Goal: Navigation & Orientation: Find specific page/section

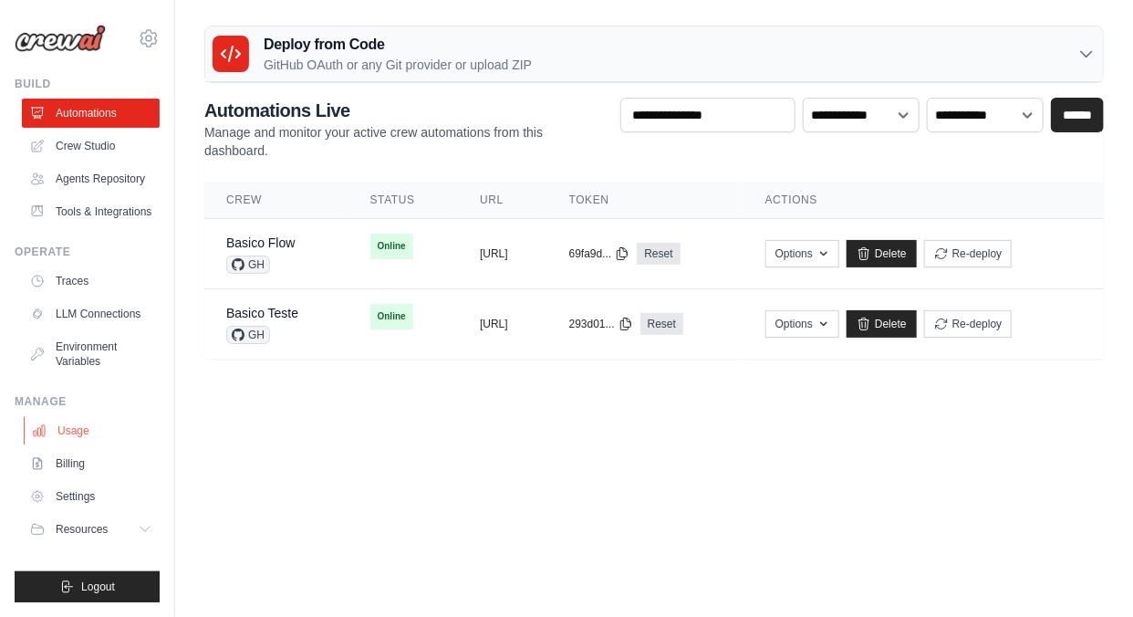
click at [78, 430] on link "Usage" at bounding box center [93, 430] width 138 height 29
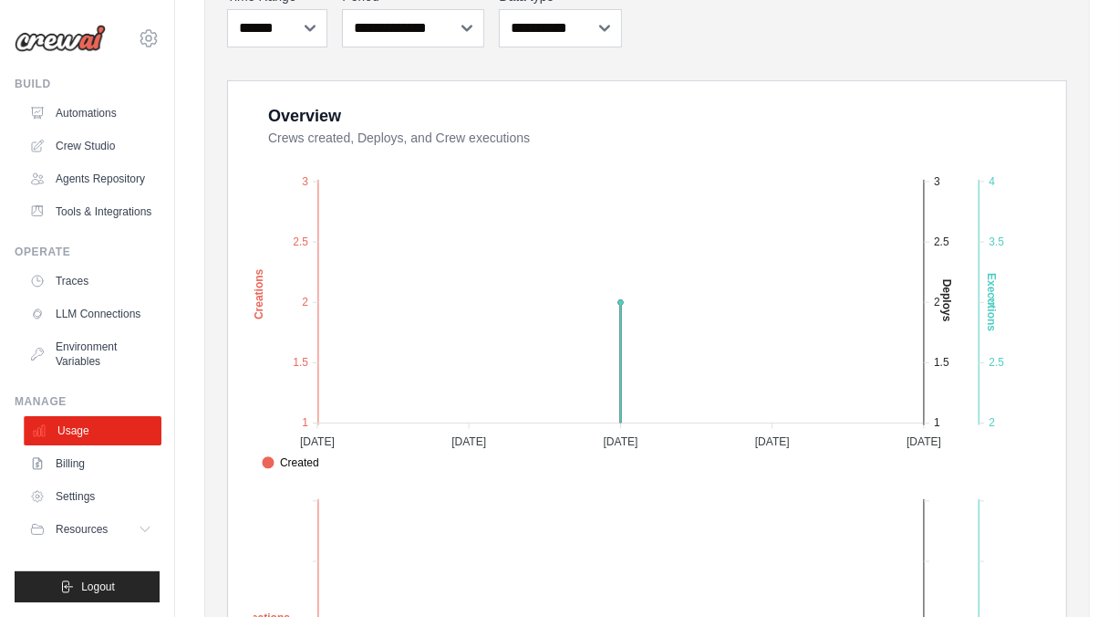
scroll to position [274, 0]
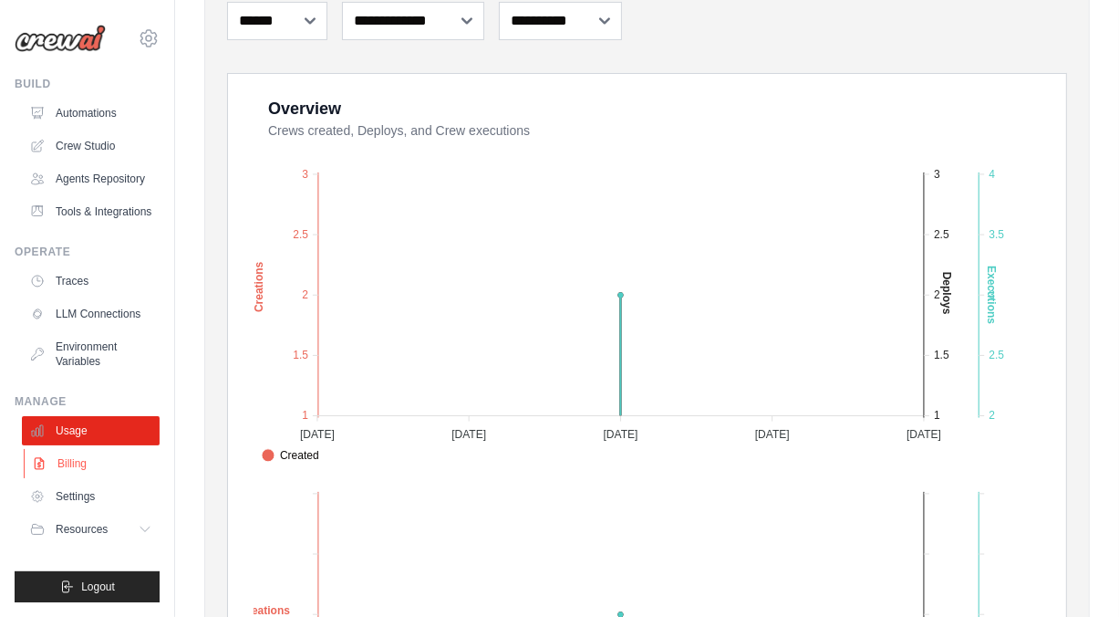
click at [62, 464] on link "Billing" at bounding box center [93, 463] width 138 height 29
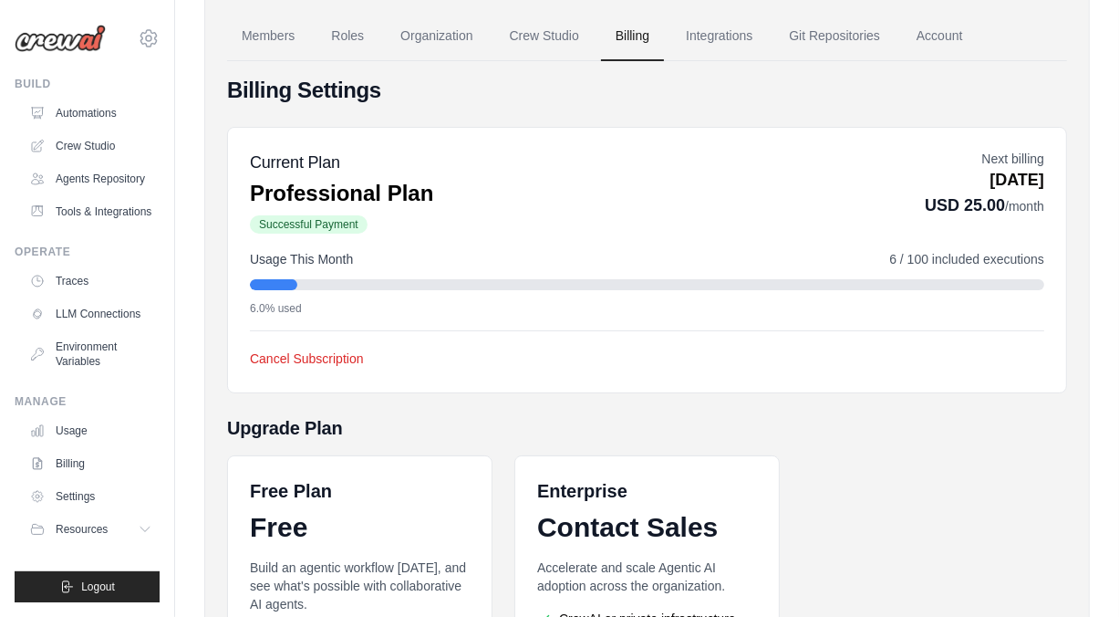
scroll to position [91, 0]
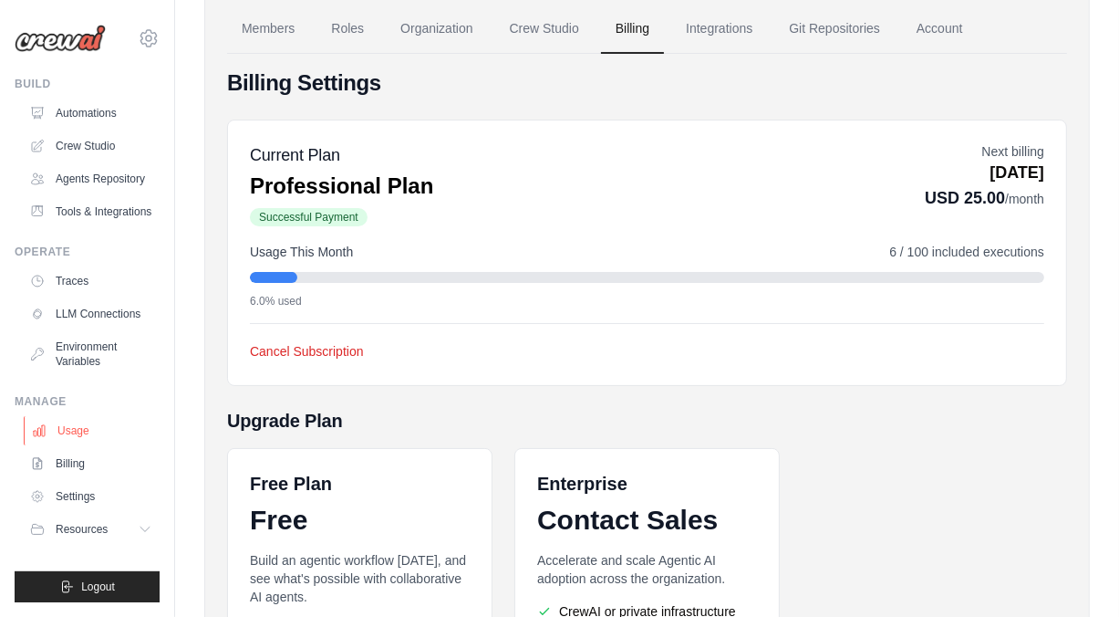
click at [79, 437] on link "Usage" at bounding box center [93, 430] width 138 height 29
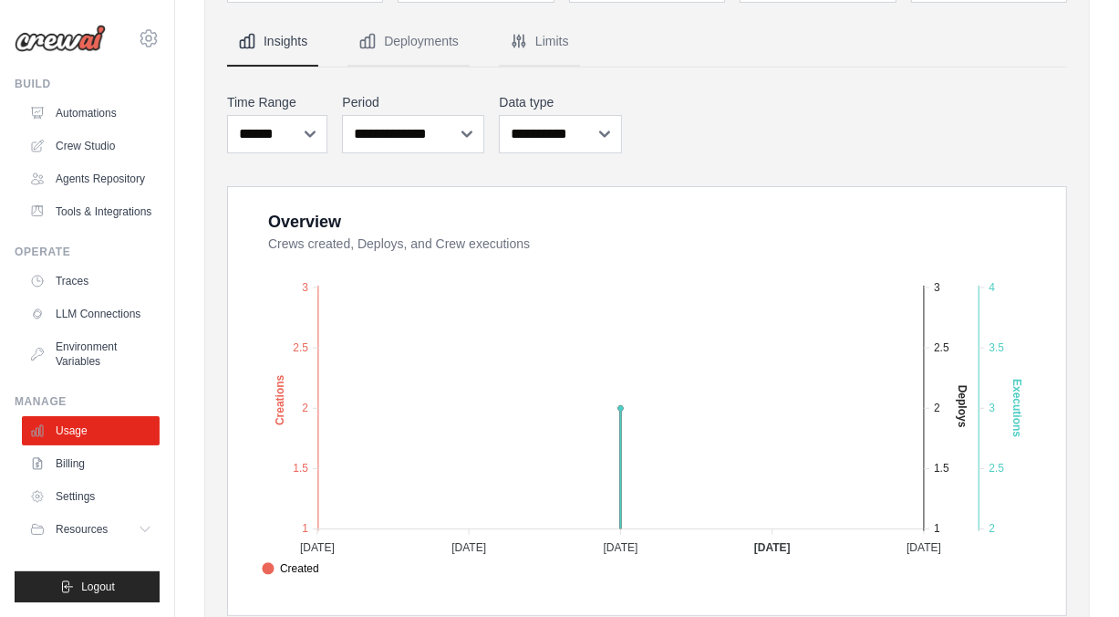
scroll to position [156, 0]
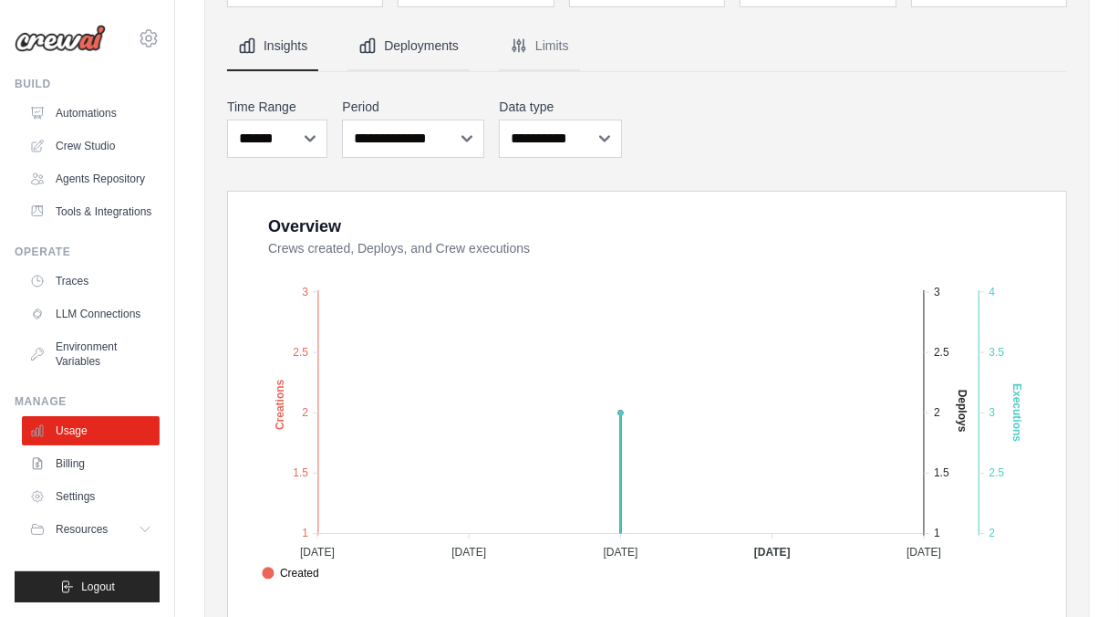
click at [393, 61] on button "Deployments" at bounding box center [409, 46] width 122 height 49
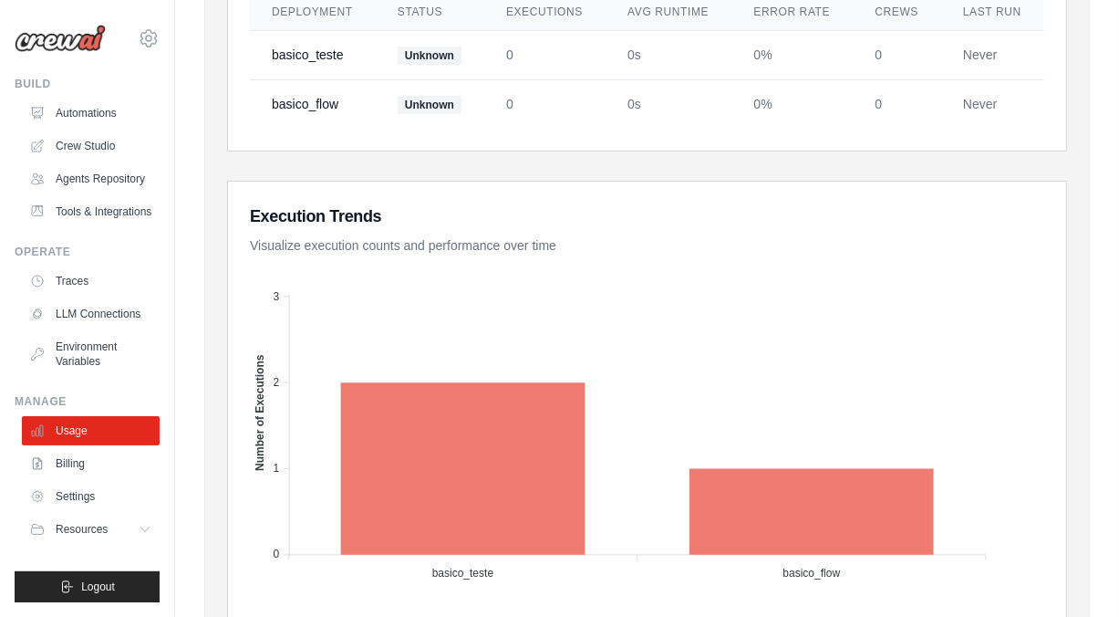
scroll to position [231, 0]
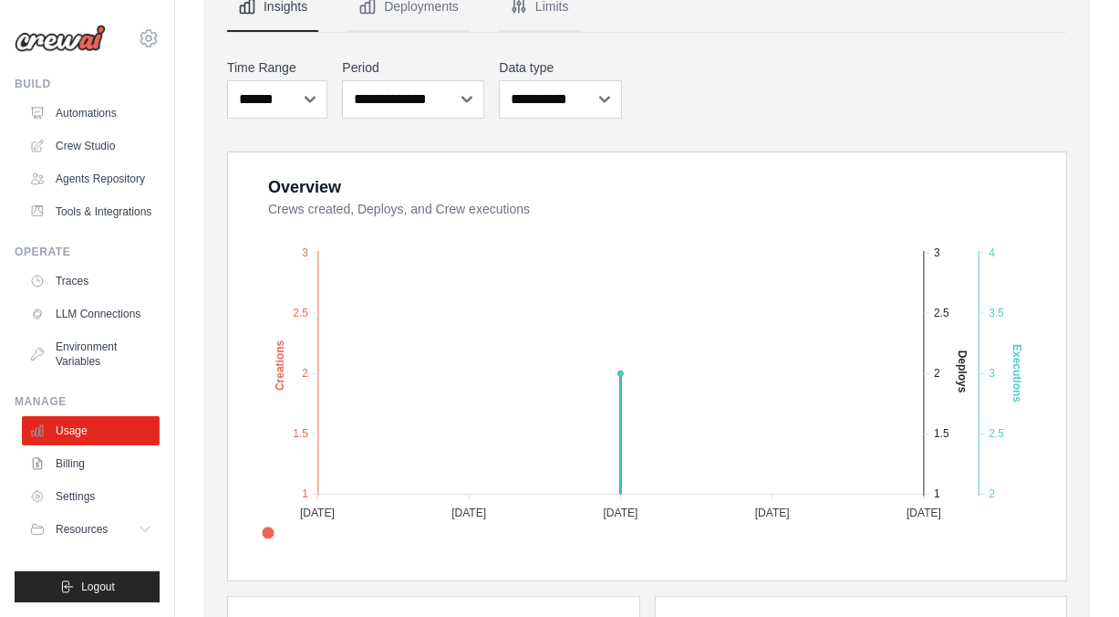
scroll to position [48, 0]
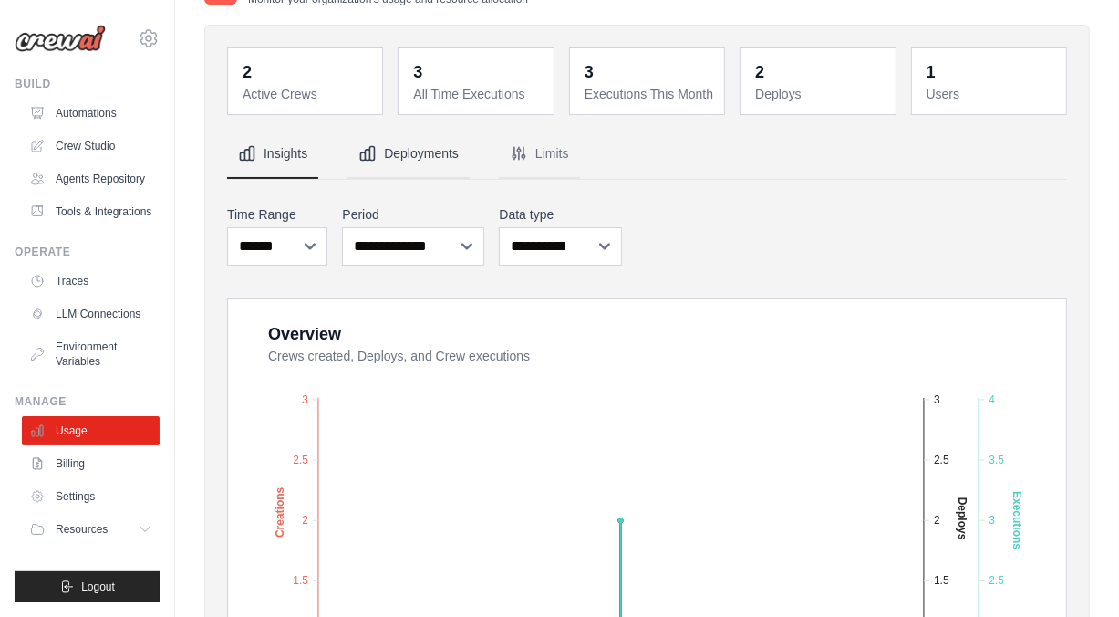
click at [419, 159] on button "Deployments" at bounding box center [409, 154] width 122 height 49
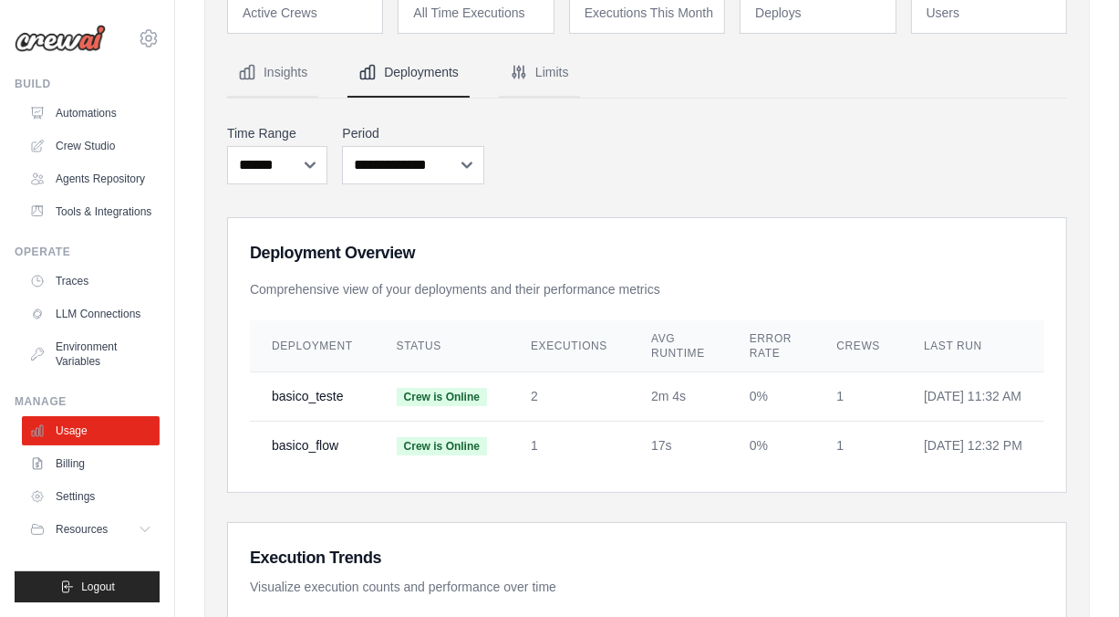
scroll to position [0, 0]
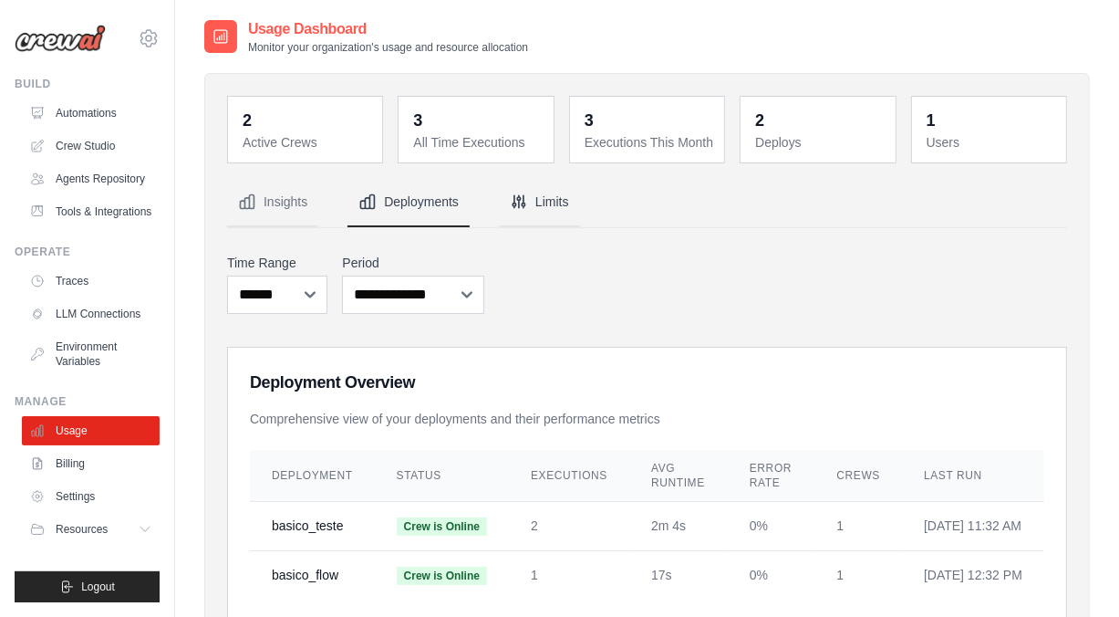
click at [569, 206] on button "Limits" at bounding box center [539, 202] width 81 height 49
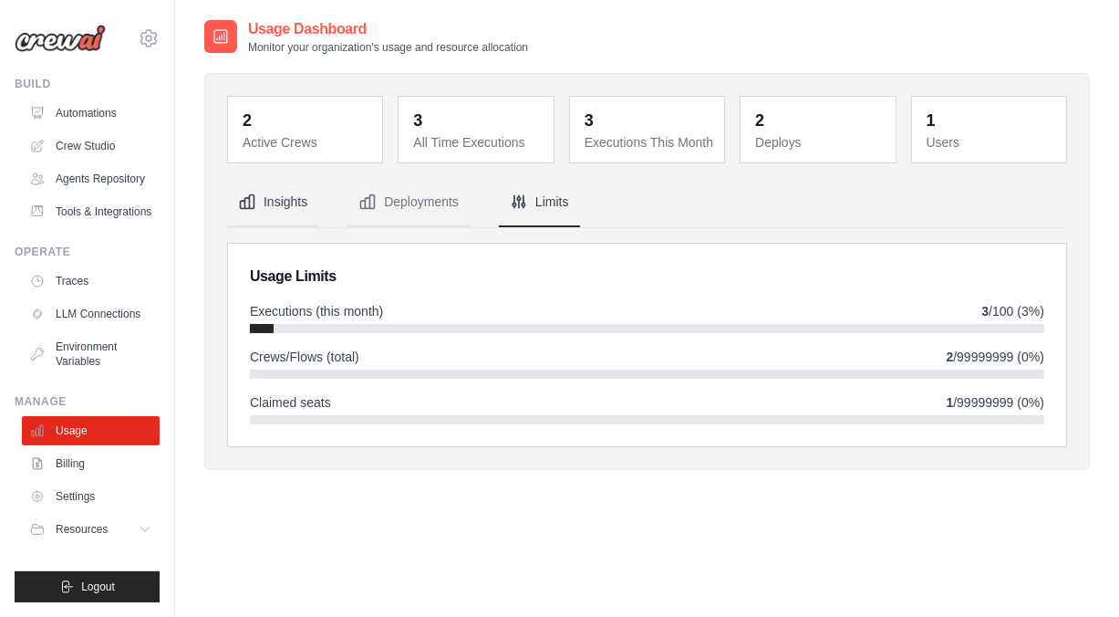
click at [274, 208] on button "Insights" at bounding box center [272, 202] width 91 height 49
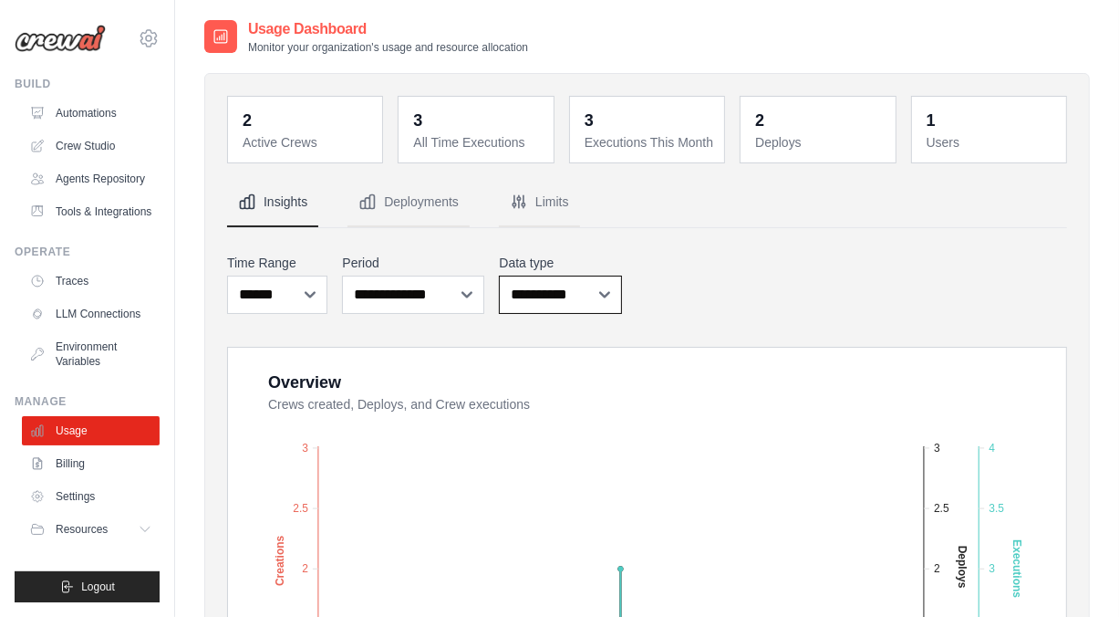
click at [606, 295] on select "**********" at bounding box center [560, 295] width 122 height 38
select select "***"
click at [499, 276] on select "**********" at bounding box center [560, 295] width 122 height 38
click at [432, 290] on select "**********" at bounding box center [413, 295] width 142 height 38
click at [743, 285] on div "**********" at bounding box center [647, 284] width 840 height 68
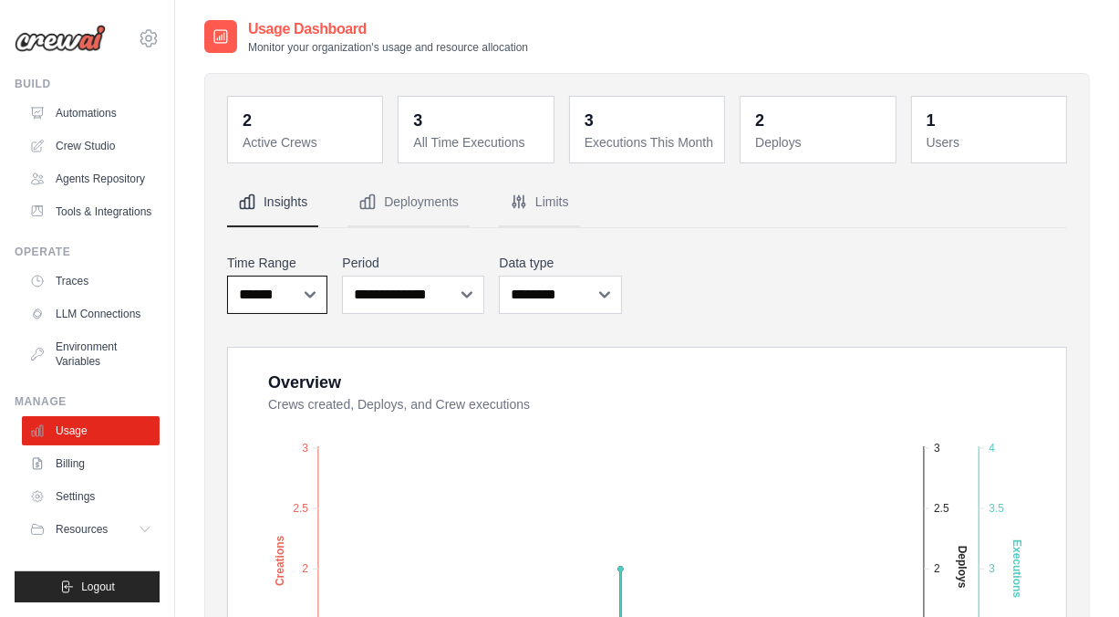
click at [270, 290] on select "***** ****** *******" at bounding box center [277, 295] width 100 height 38
select select "***"
click at [227, 276] on select "***** ****** *******" at bounding box center [277, 295] width 100 height 38
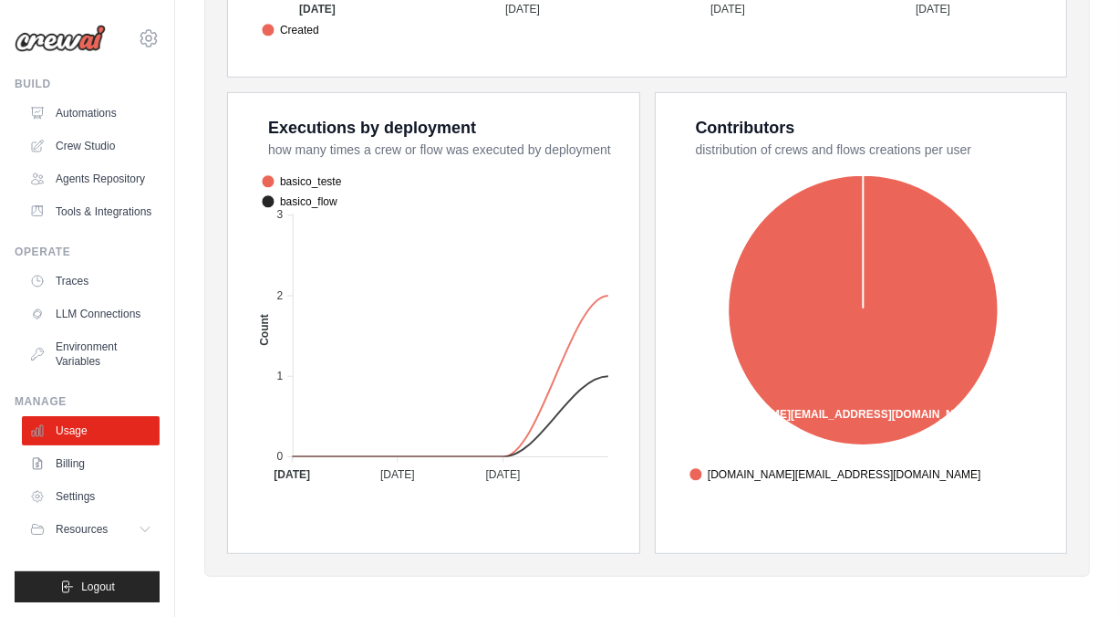
scroll to position [703, 0]
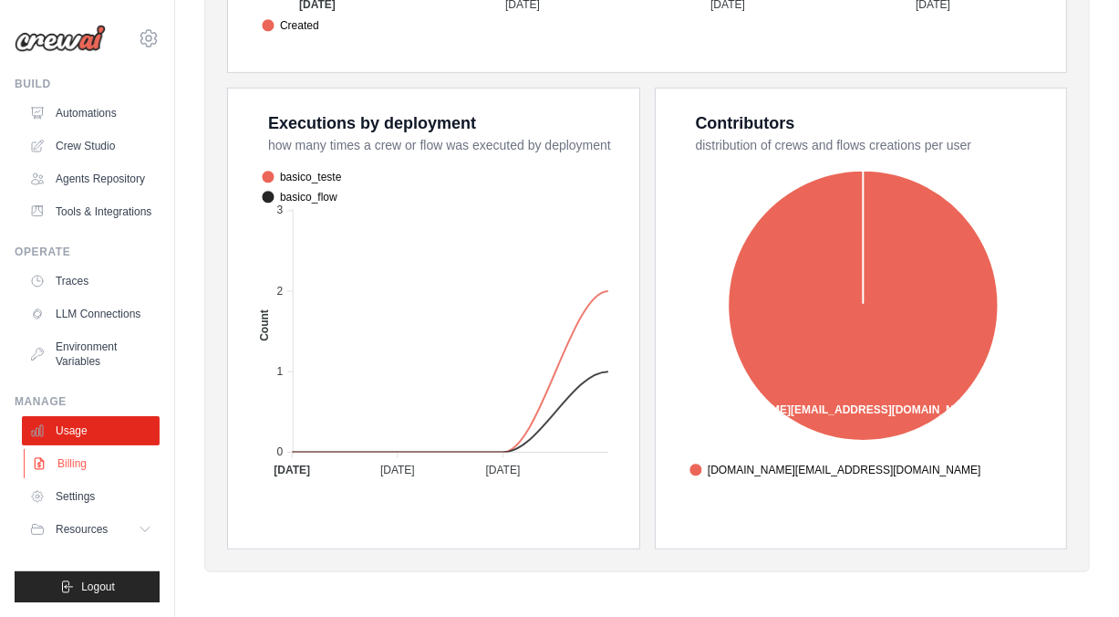
click at [59, 470] on link "Billing" at bounding box center [93, 463] width 138 height 29
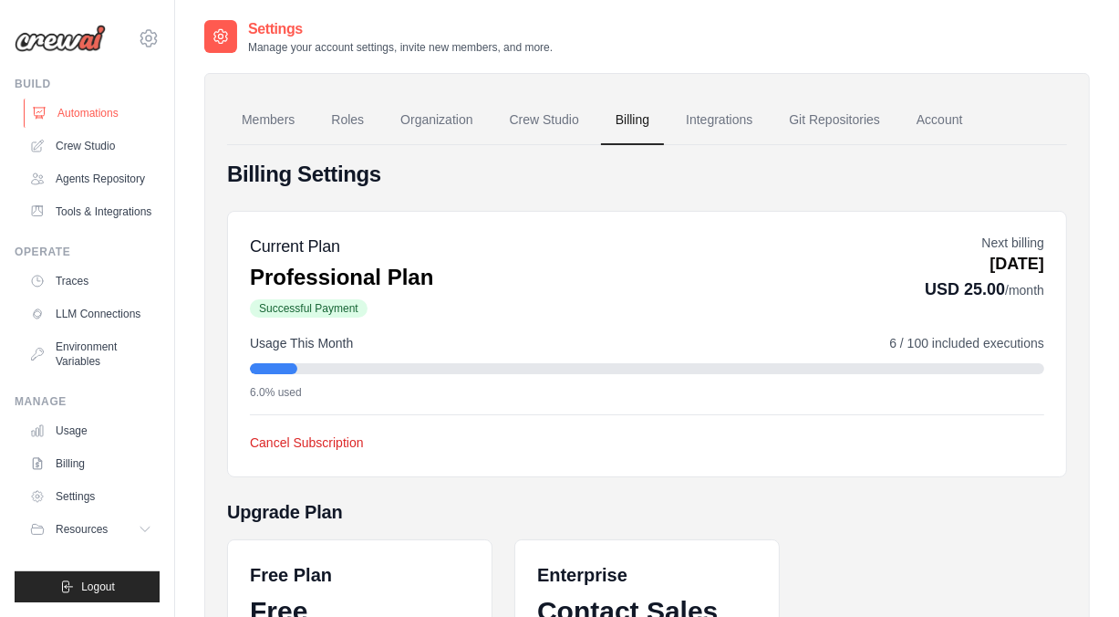
click at [57, 118] on link "Automations" at bounding box center [93, 113] width 138 height 29
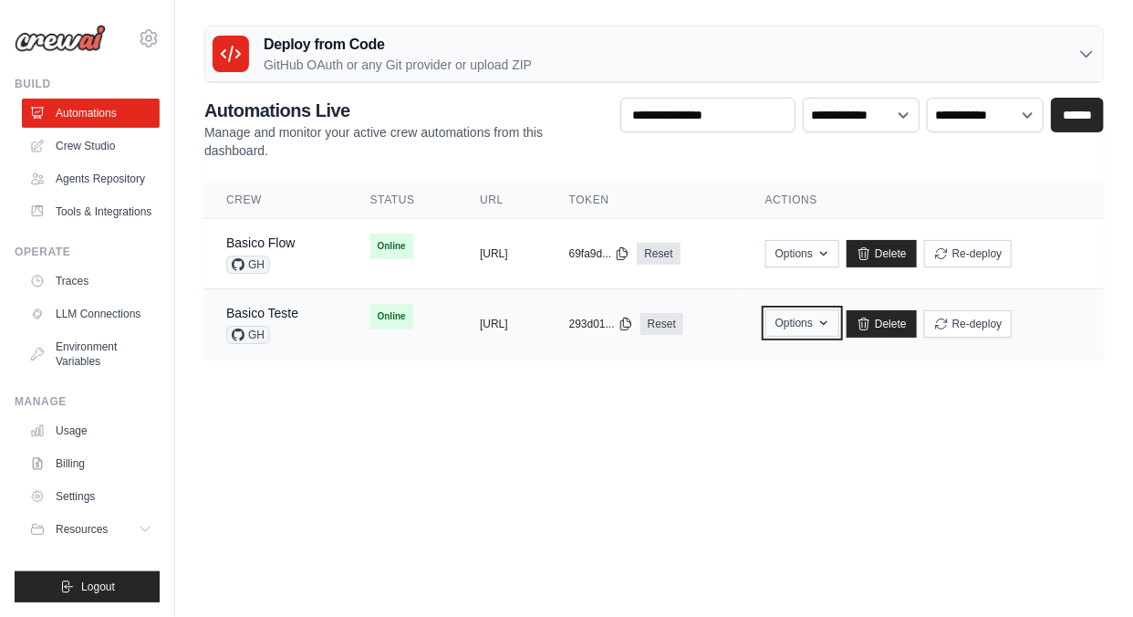
click at [839, 320] on button "Options" at bounding box center [802, 322] width 74 height 27
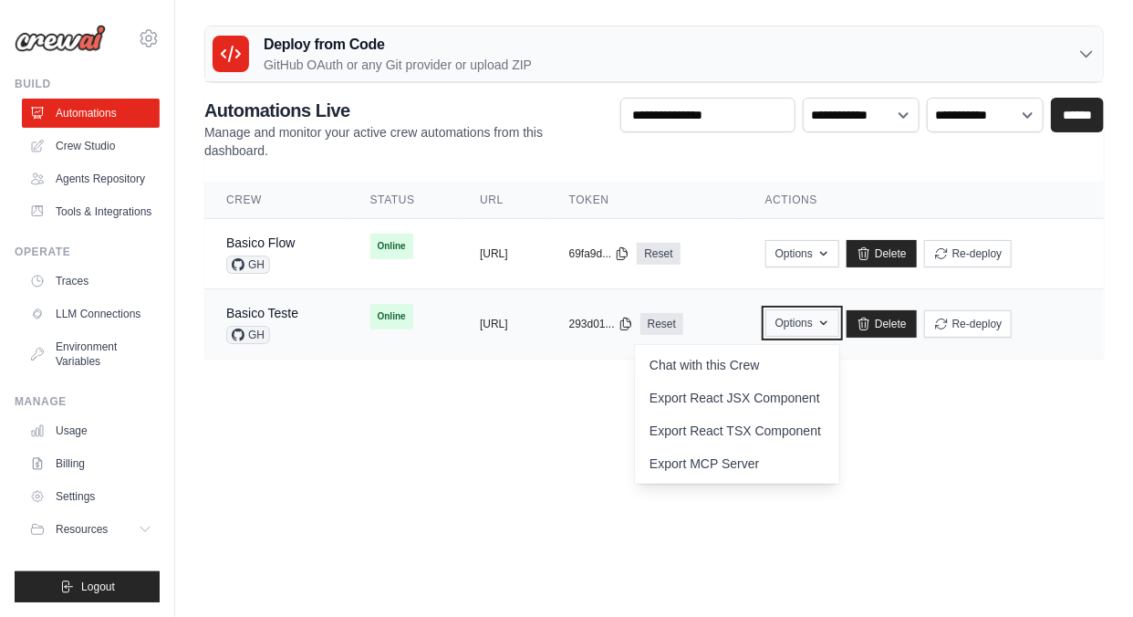
click at [839, 320] on button "Options" at bounding box center [802, 322] width 74 height 27
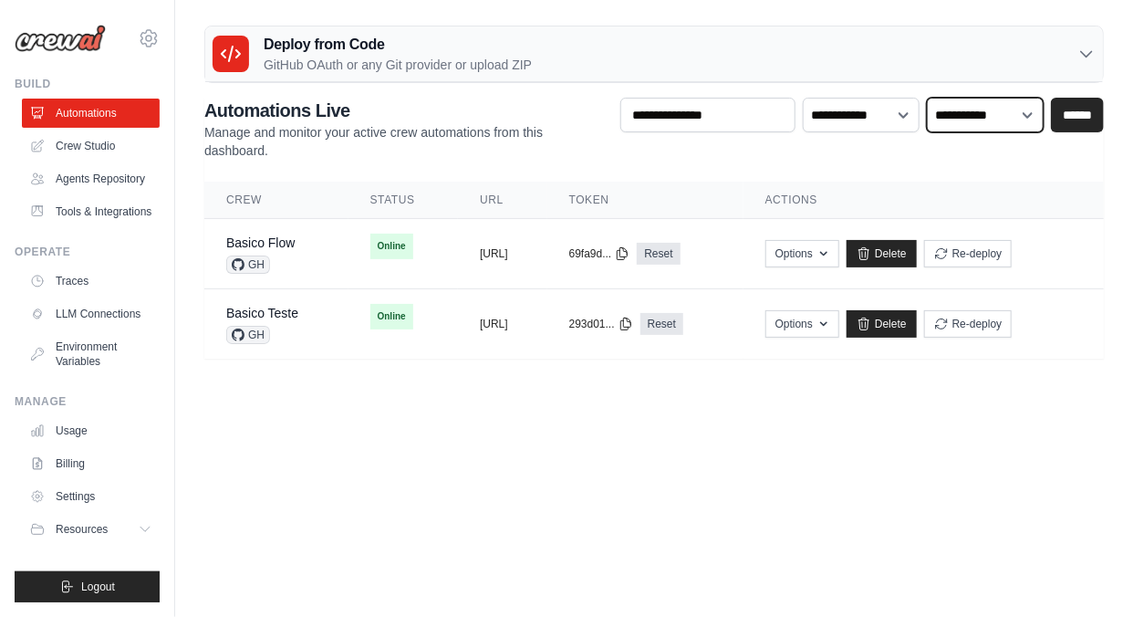
click at [1003, 119] on select "**********" at bounding box center [985, 115] width 117 height 35
click at [66, 140] on link "Crew Studio" at bounding box center [93, 145] width 138 height 29
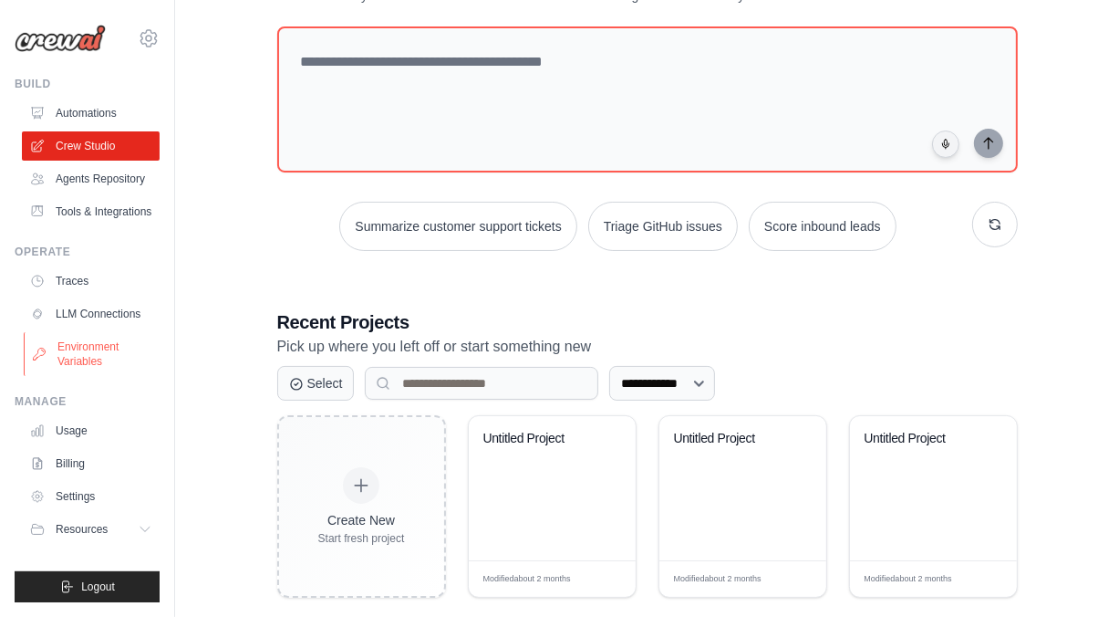
scroll to position [117, 0]
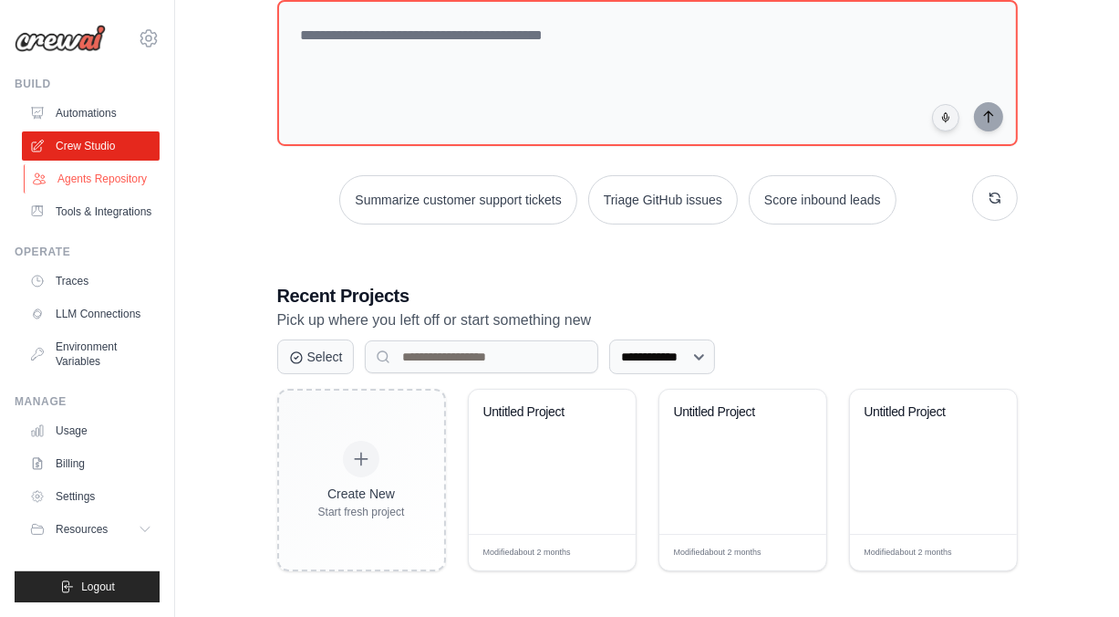
click at [96, 185] on link "Agents Repository" at bounding box center [93, 178] width 138 height 29
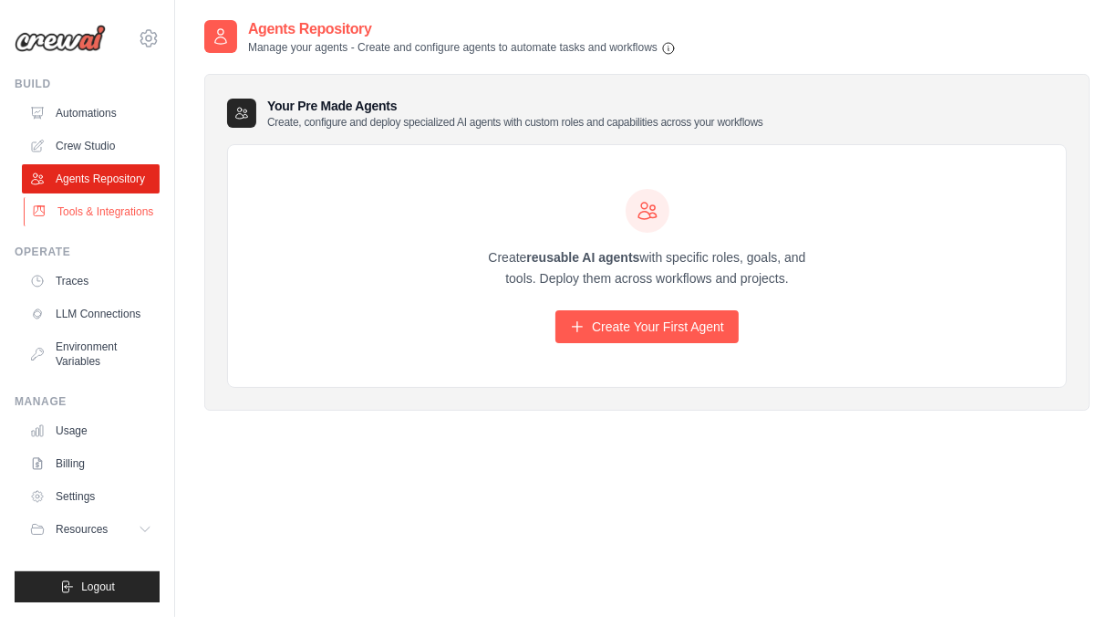
click at [98, 217] on link "Tools & Integrations" at bounding box center [93, 211] width 138 height 29
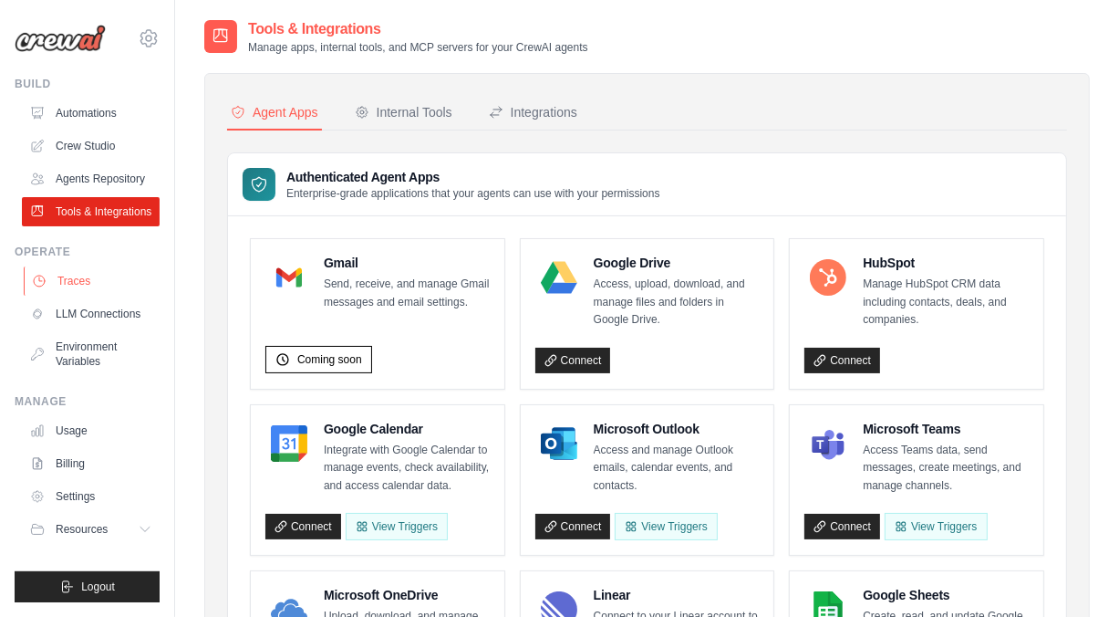
click at [75, 284] on link "Traces" at bounding box center [93, 280] width 138 height 29
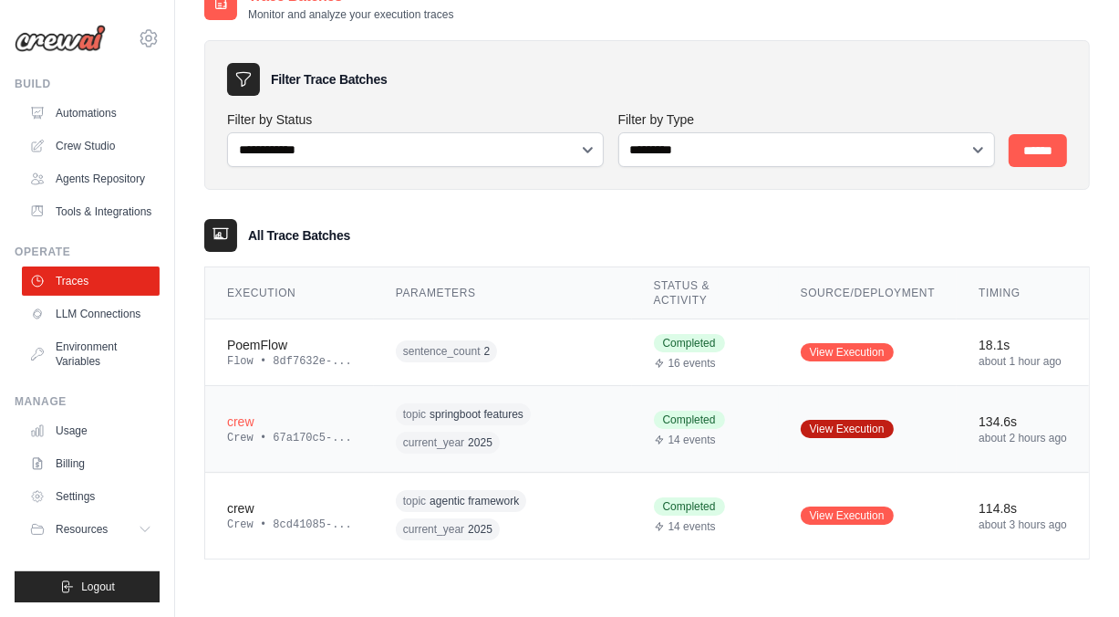
scroll to position [36, 0]
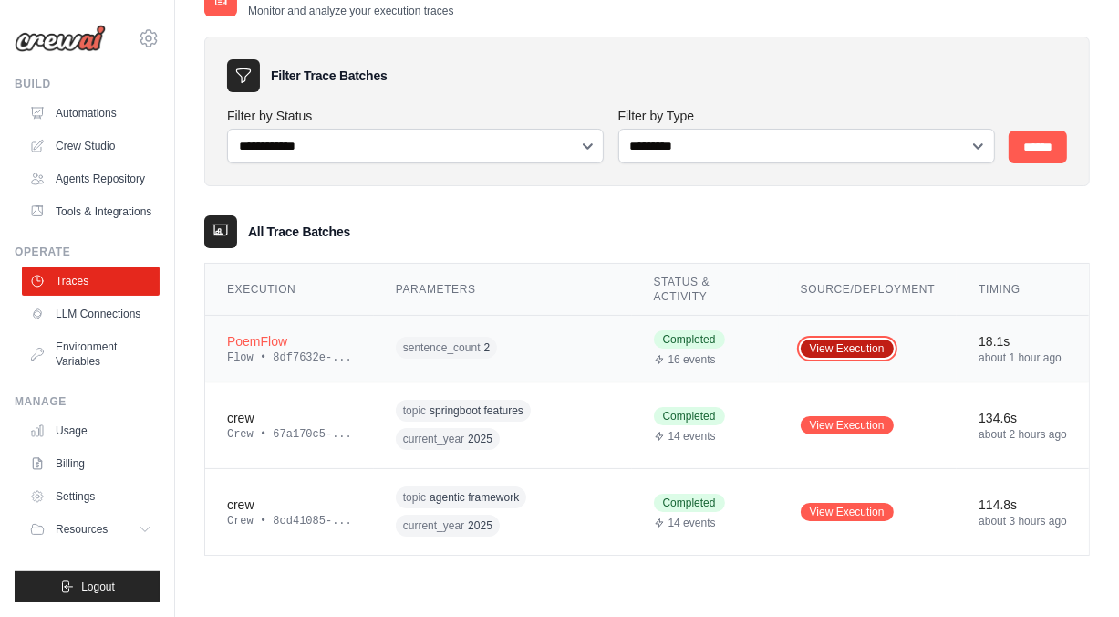
click at [859, 347] on link "View Execution" at bounding box center [847, 348] width 93 height 18
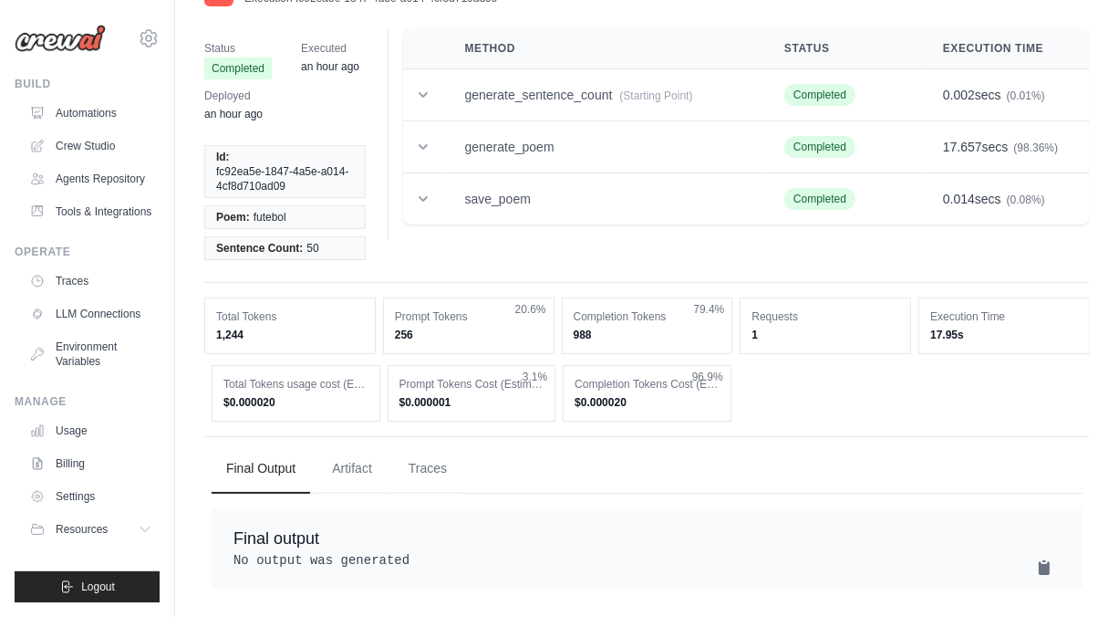
scroll to position [66, 0]
click at [421, 452] on button "Traces" at bounding box center [428, 467] width 68 height 49
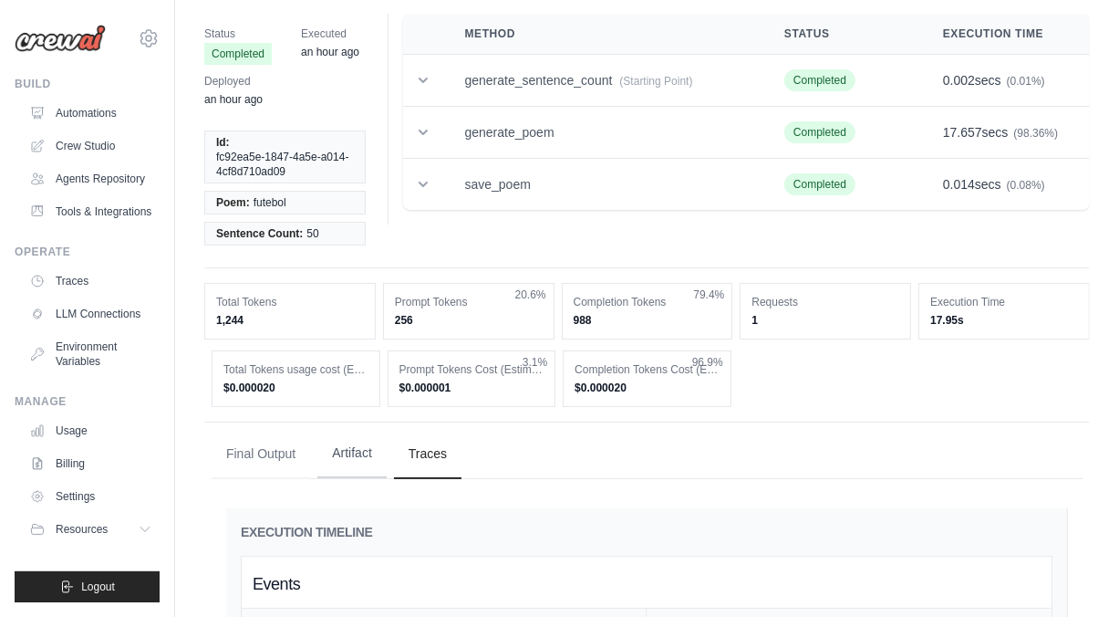
click at [352, 451] on button "Artifact" at bounding box center [351, 453] width 69 height 49
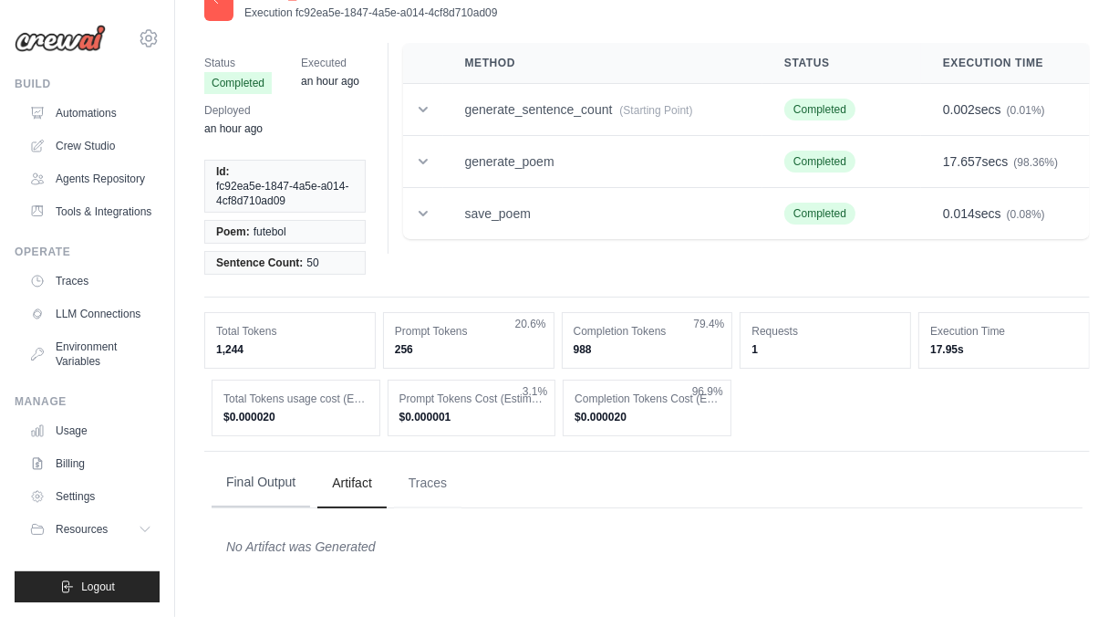
click at [245, 481] on button "Final Output" at bounding box center [261, 482] width 99 height 49
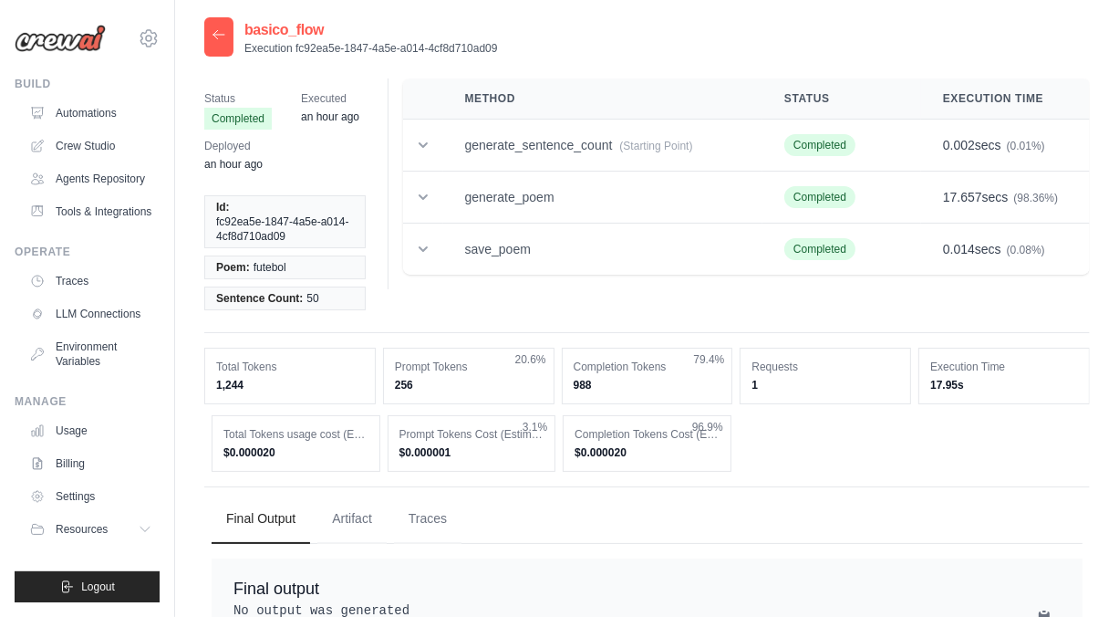
scroll to position [0, 0]
click at [88, 284] on link "Traces" at bounding box center [93, 280] width 138 height 29
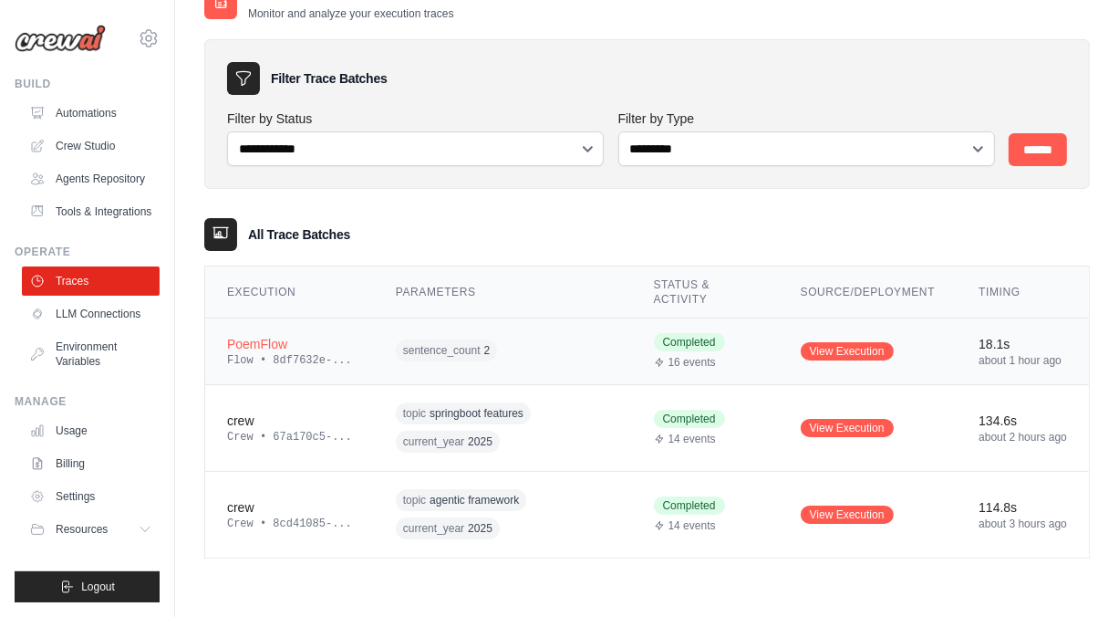
scroll to position [36, 0]
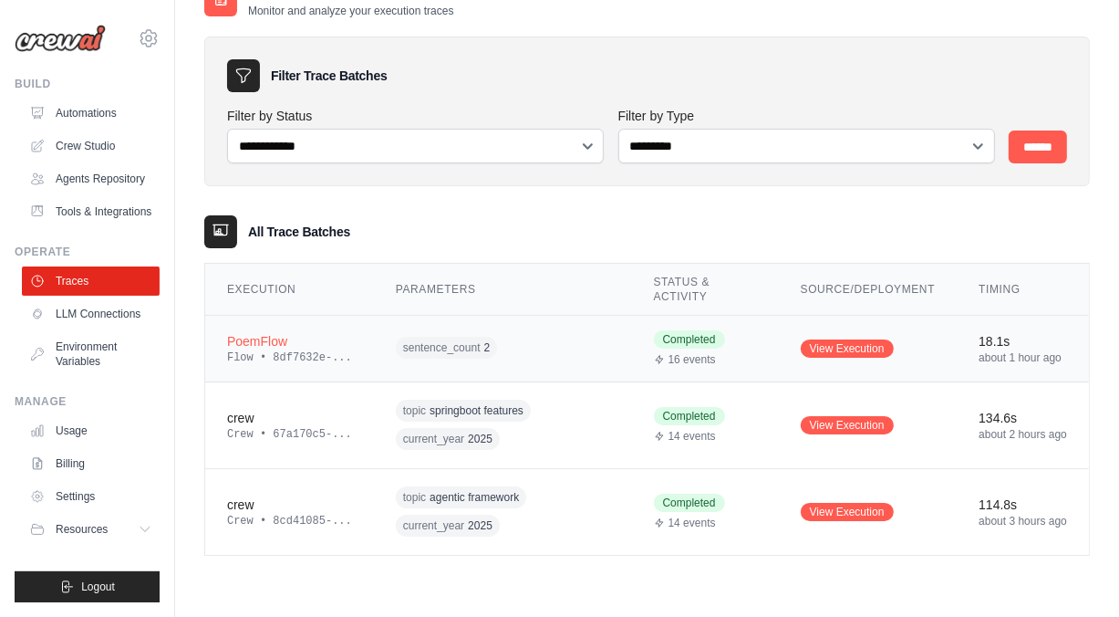
click at [259, 340] on div "PoemFlow" at bounding box center [289, 341] width 125 height 18
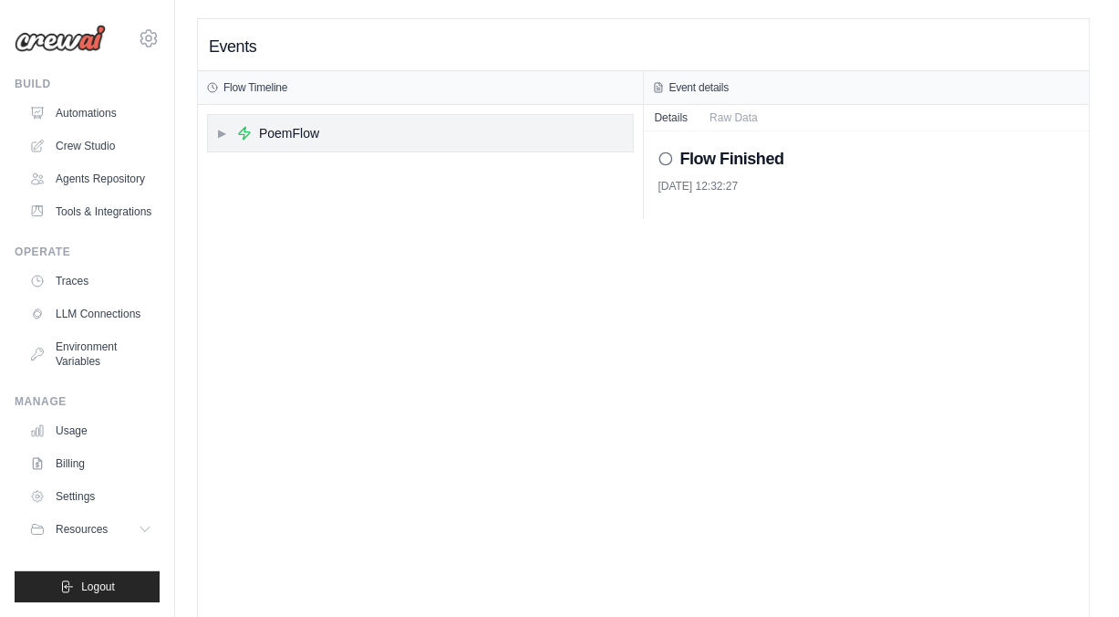
click at [222, 130] on span "▶" at bounding box center [222, 133] width 11 height 15
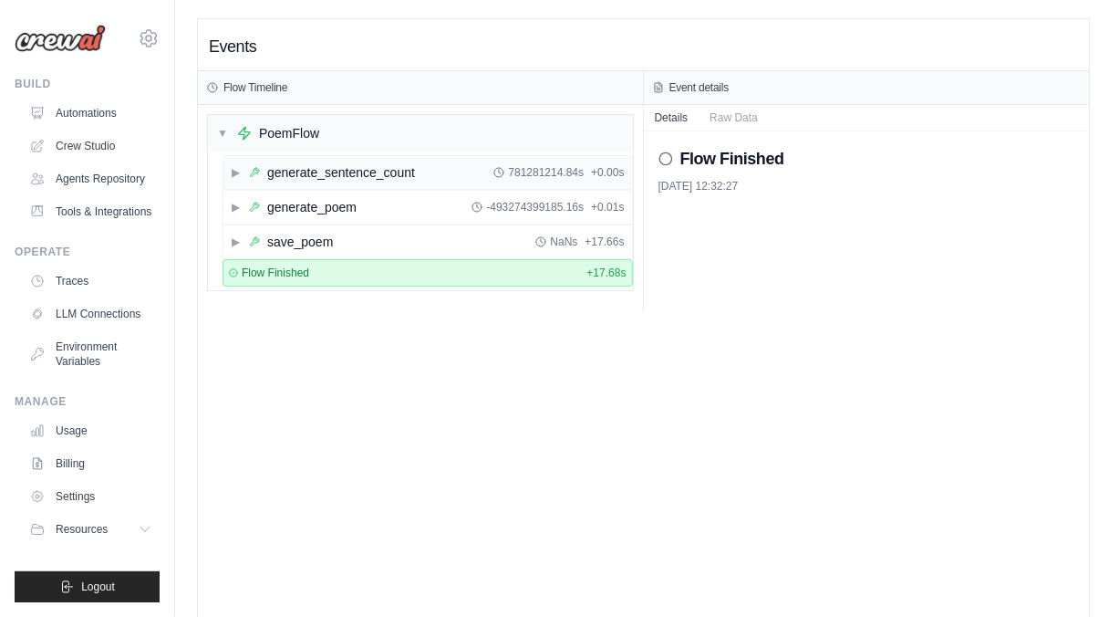
click at [237, 172] on span "▶" at bounding box center [236, 172] width 11 height 15
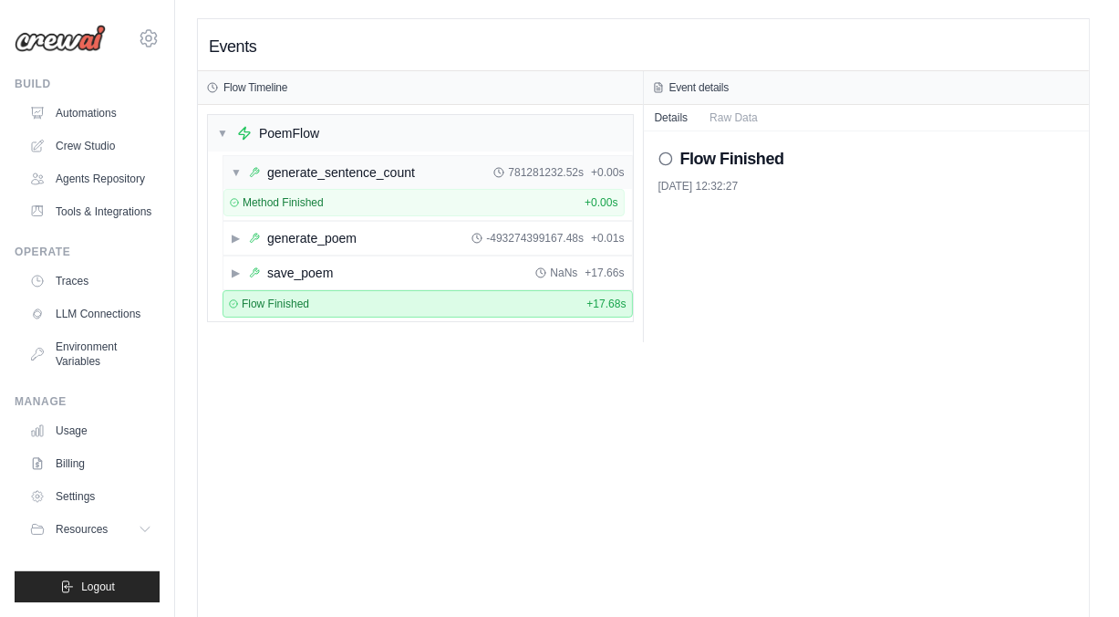
click at [233, 174] on span "▼" at bounding box center [236, 172] width 11 height 15
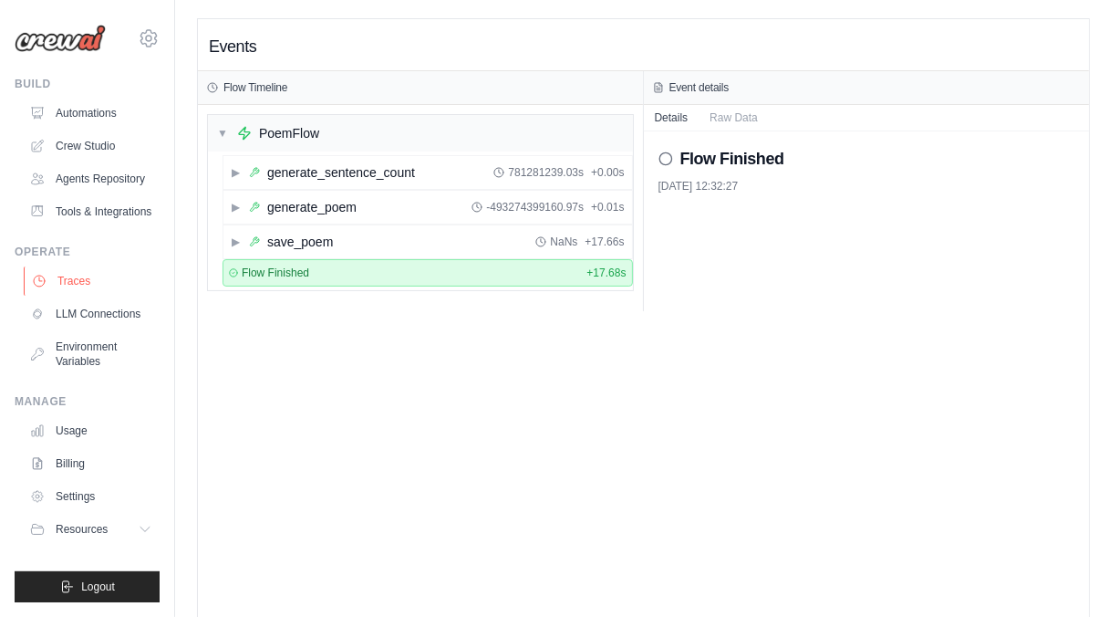
click at [74, 290] on link "Traces" at bounding box center [93, 280] width 138 height 29
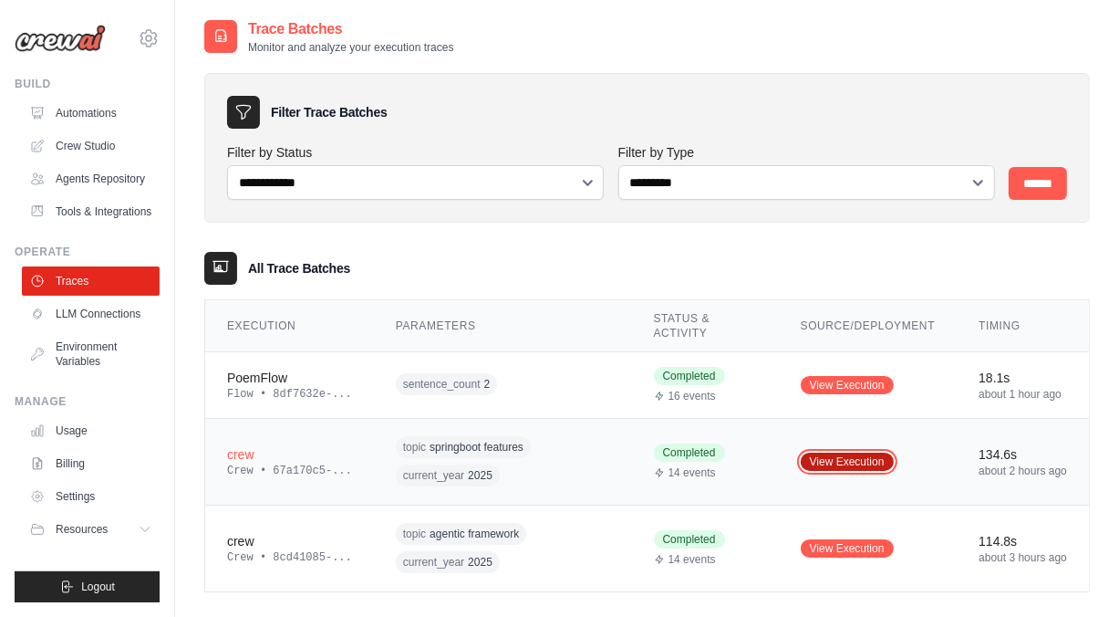
click at [820, 462] on link "View Execution" at bounding box center [847, 461] width 93 height 18
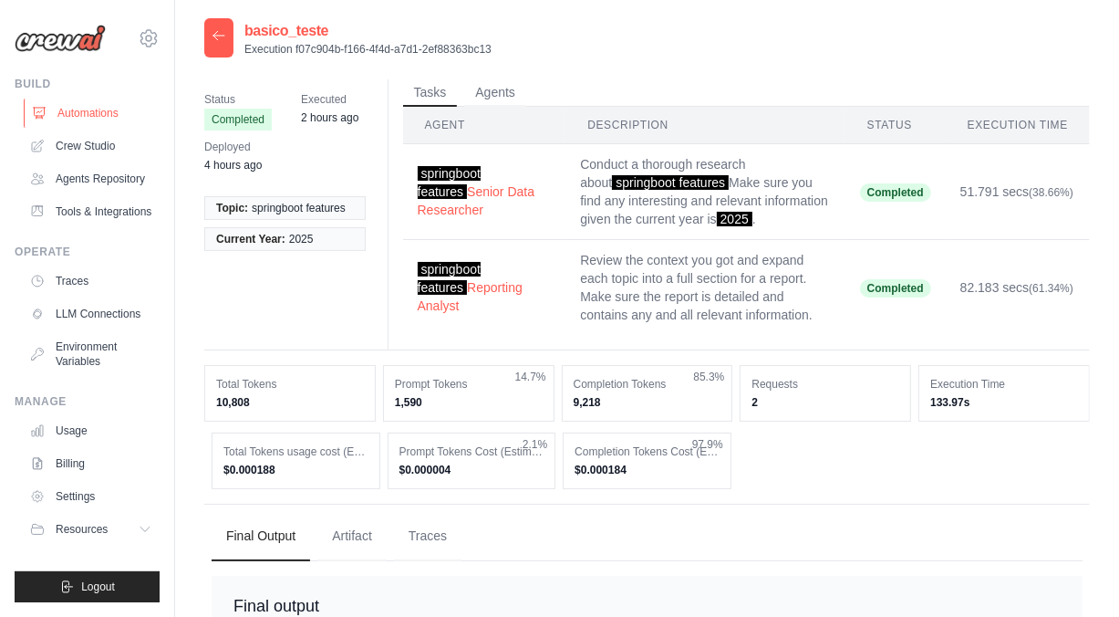
click at [95, 112] on link "Automations" at bounding box center [93, 113] width 138 height 29
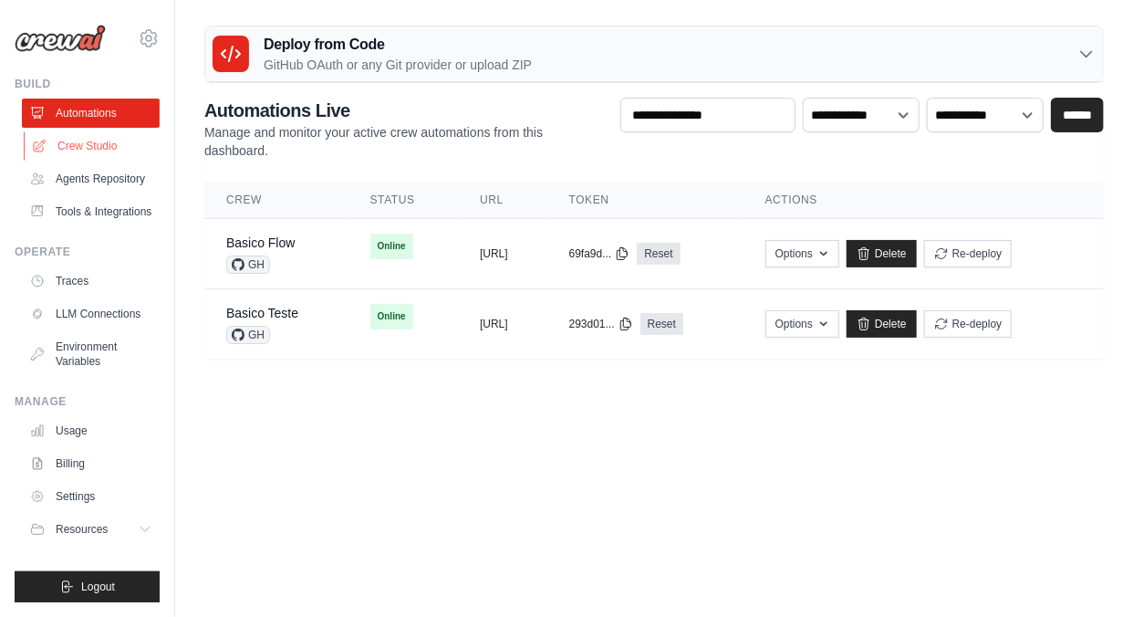
click at [88, 156] on link "Crew Studio" at bounding box center [93, 145] width 138 height 29
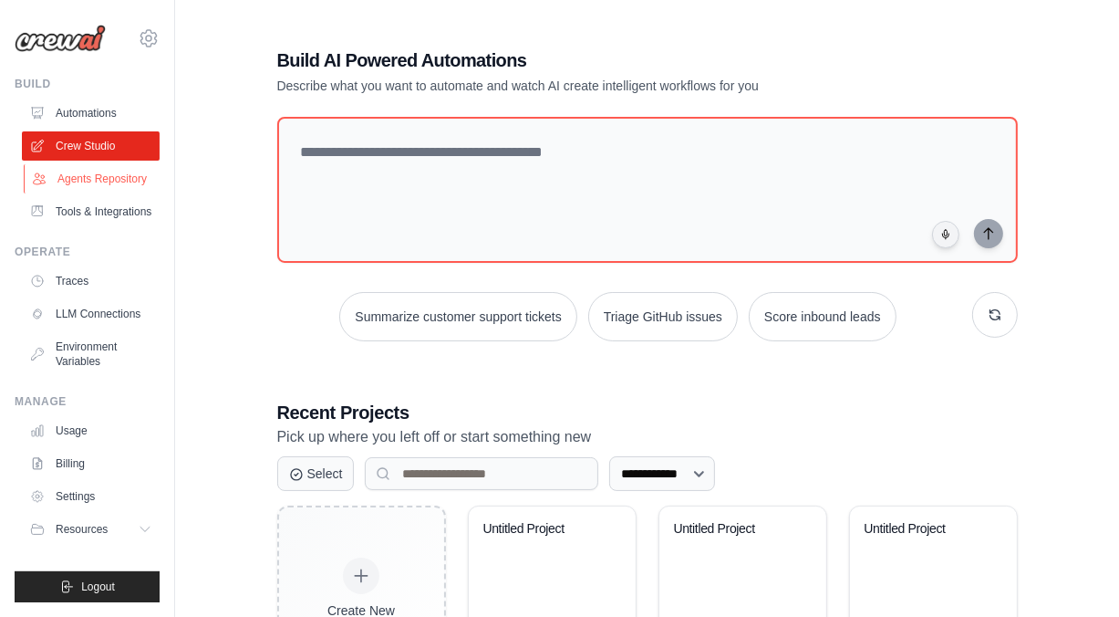
click at [88, 180] on link "Agents Repository" at bounding box center [93, 178] width 138 height 29
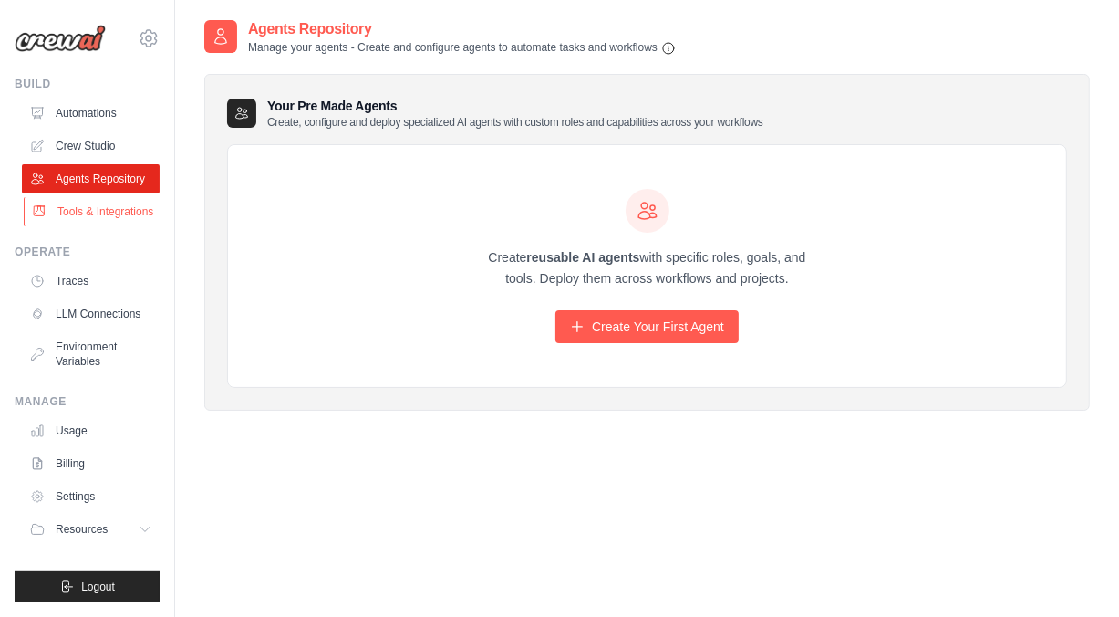
click at [112, 217] on link "Tools & Integrations" at bounding box center [93, 211] width 138 height 29
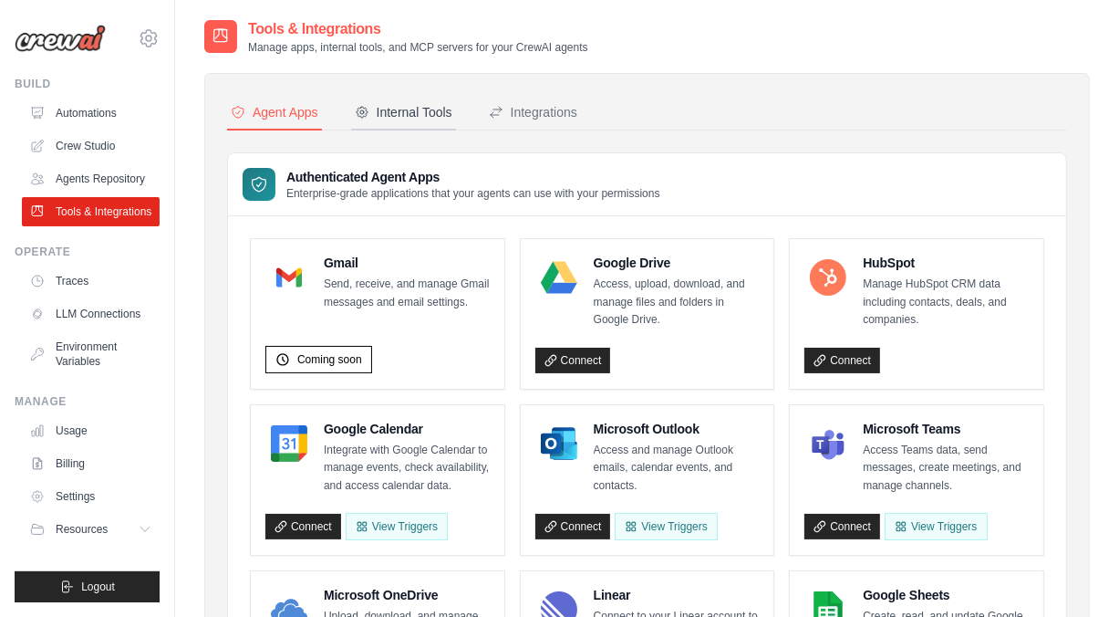
click at [405, 109] on div "Internal Tools" at bounding box center [404, 112] width 98 height 18
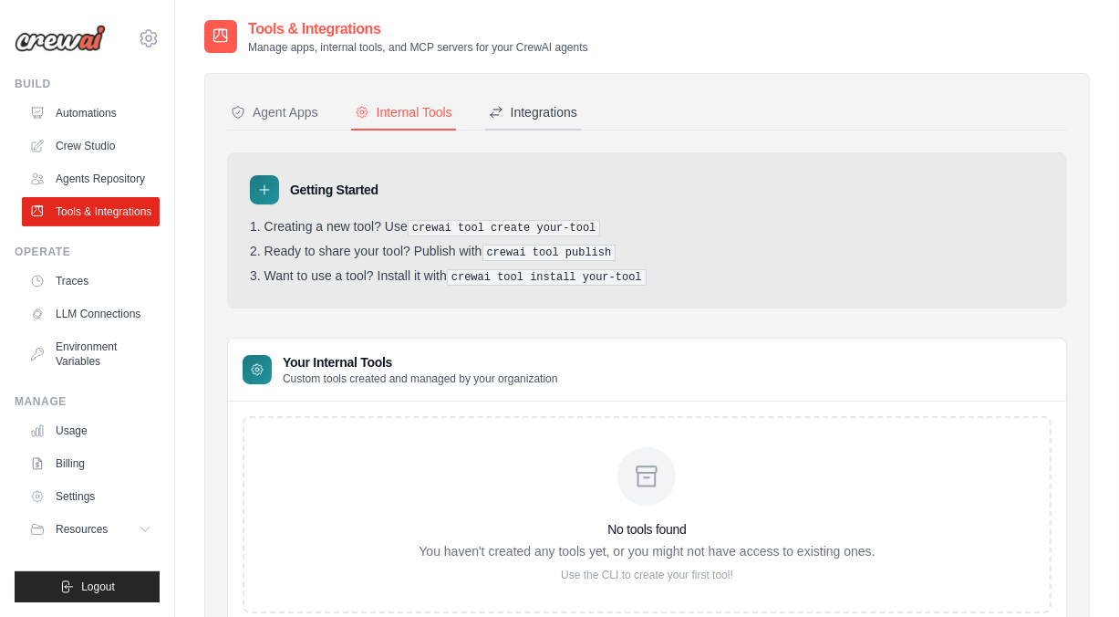
click at [544, 112] on div "Integrations" at bounding box center [533, 112] width 88 height 18
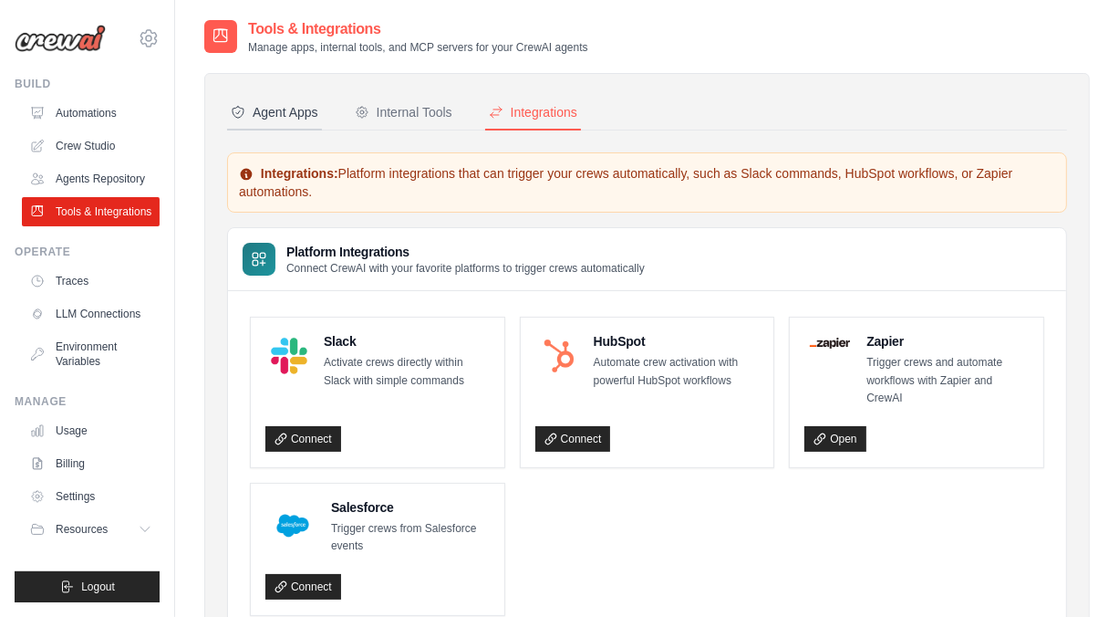
click at [297, 120] on div "Agent Apps" at bounding box center [275, 112] width 88 height 18
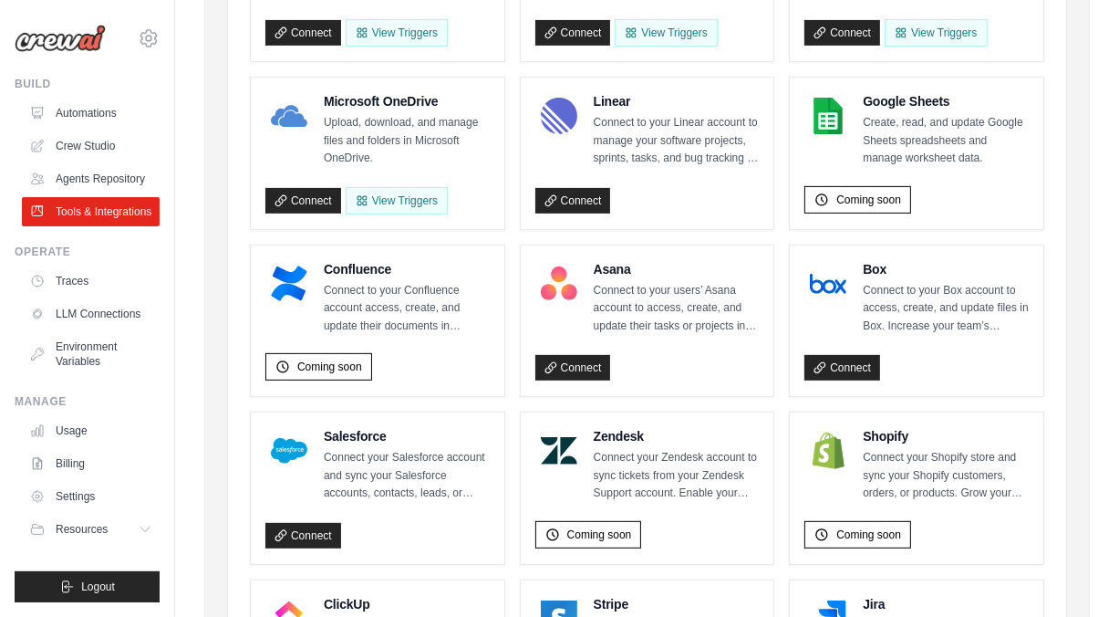
scroll to position [547, 0]
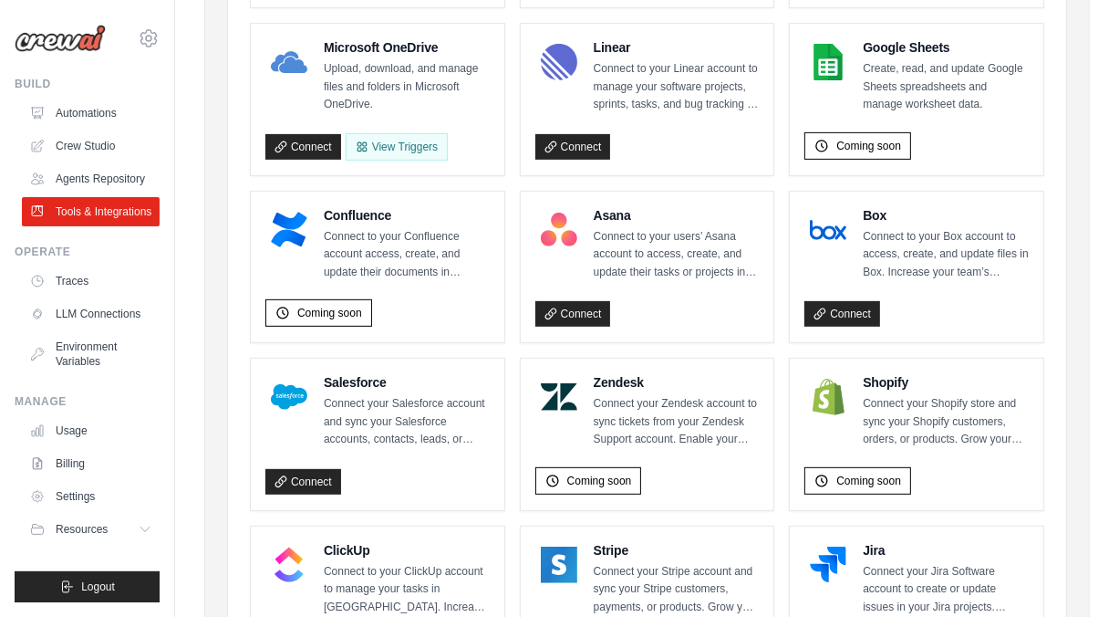
click at [584, 430] on div "Zendesk Connect your Zendesk account to sync tickets from your Zendesk Support …" at bounding box center [648, 411] width 224 height 76
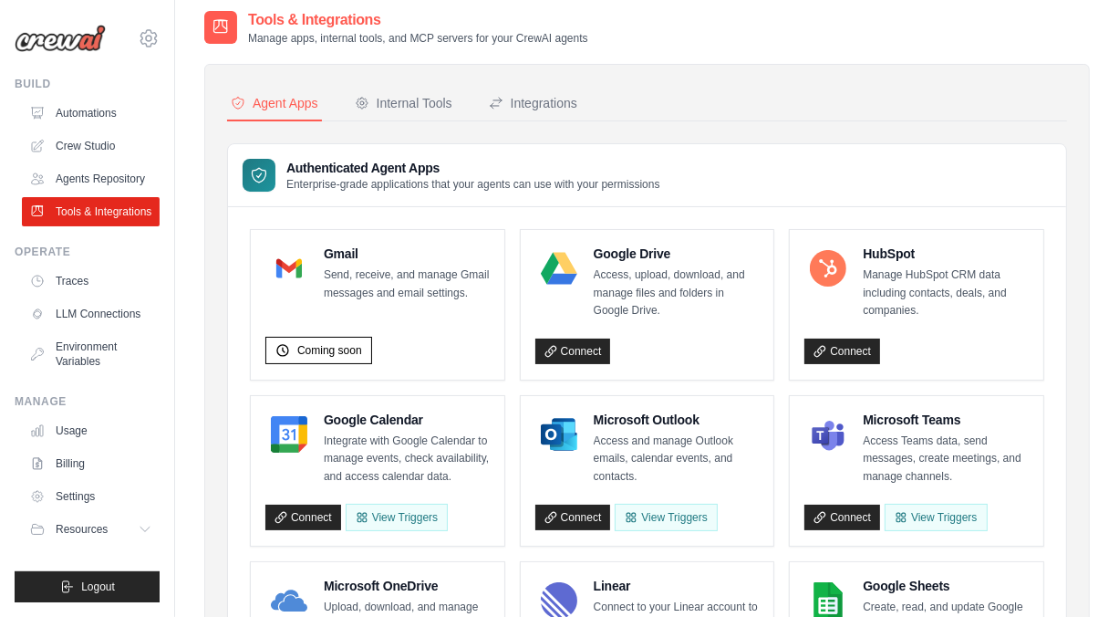
scroll to position [0, 0]
